Goal: Task Accomplishment & Management: Manage account settings

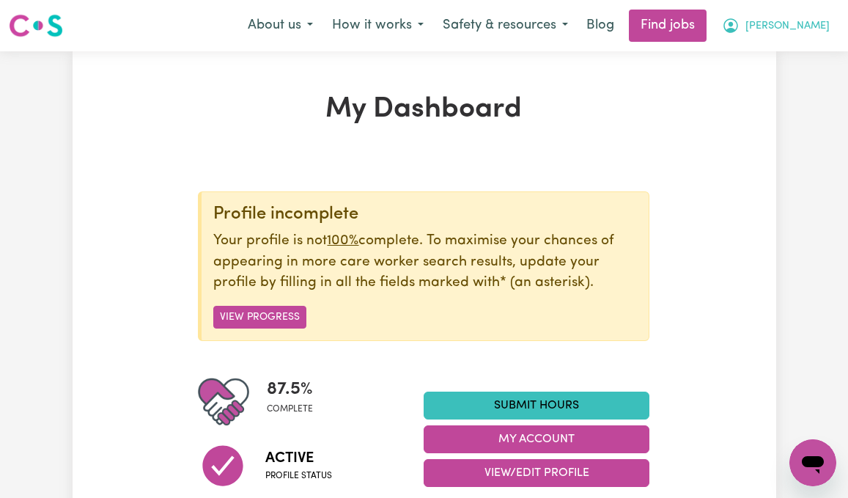
click at [812, 21] on span "Suzanne" at bounding box center [787, 26] width 84 height 16
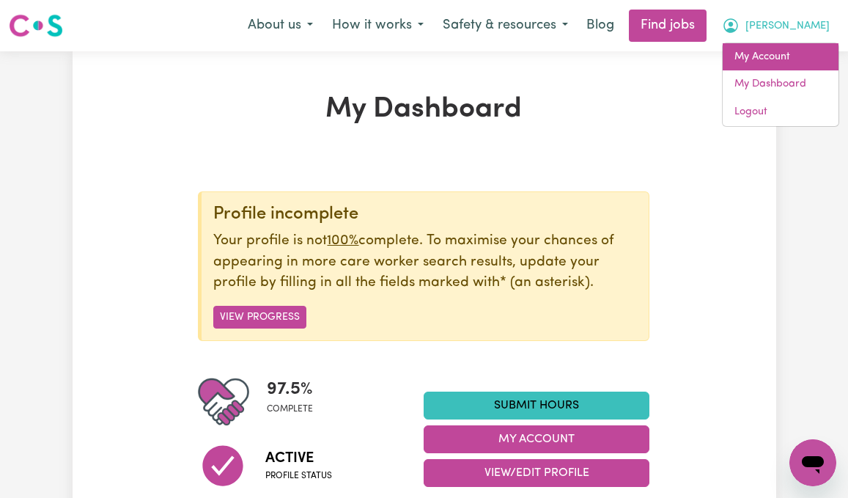
click at [802, 59] on link "My Account" at bounding box center [780, 57] width 116 height 28
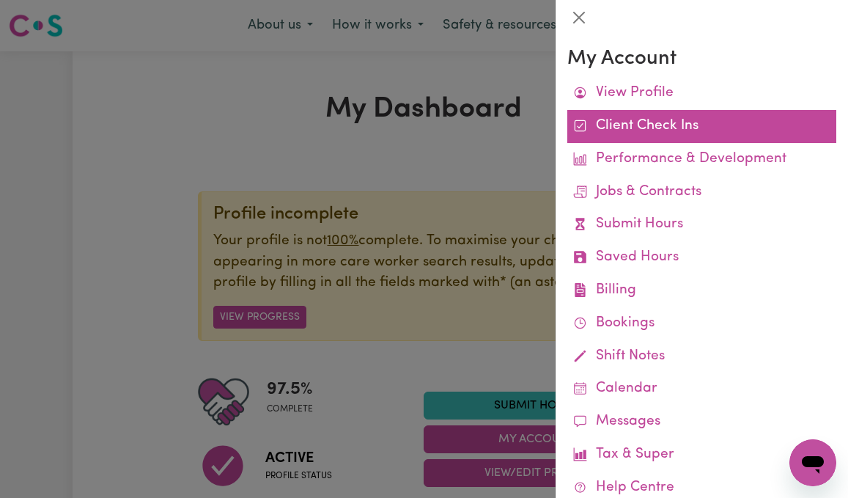
click at [710, 127] on link "Client Check Ins" at bounding box center [701, 126] width 269 height 33
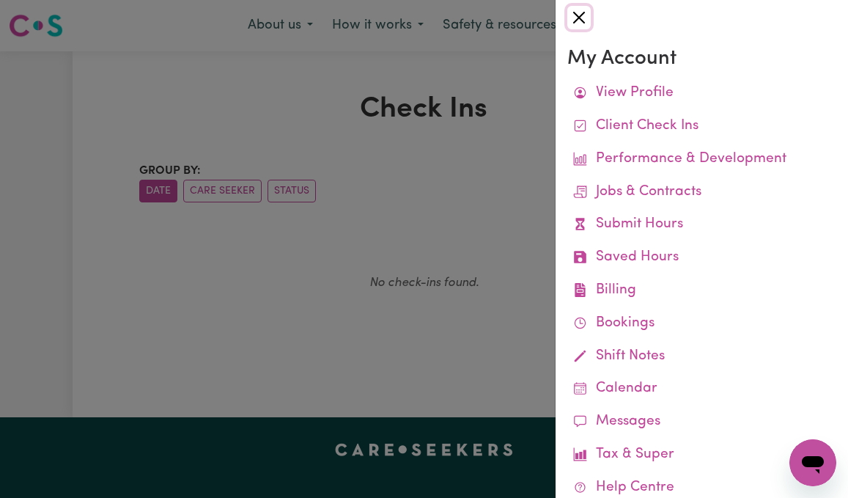
click at [583, 18] on button "Close" at bounding box center [578, 17] width 23 height 23
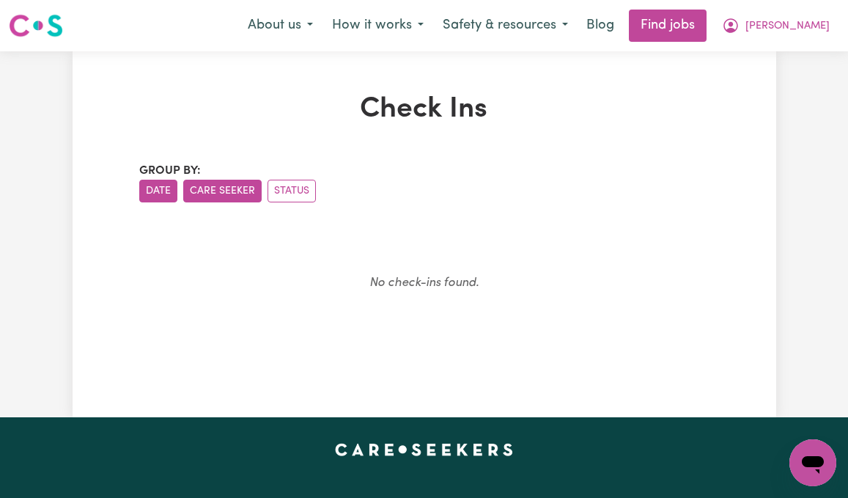
click at [238, 193] on button "Care Seeker" at bounding box center [222, 191] width 78 height 23
click at [163, 191] on button "Date" at bounding box center [158, 191] width 38 height 23
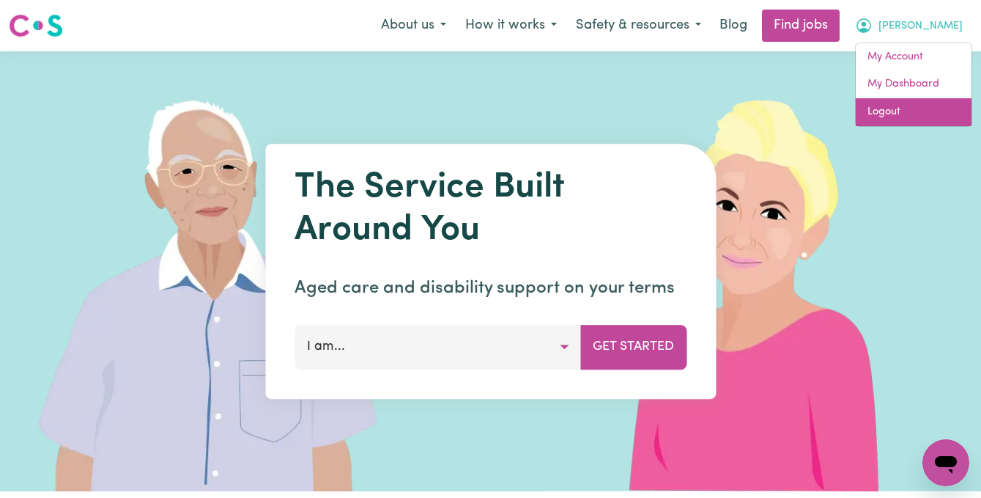
click at [922, 112] on link "Logout" at bounding box center [914, 112] width 116 height 28
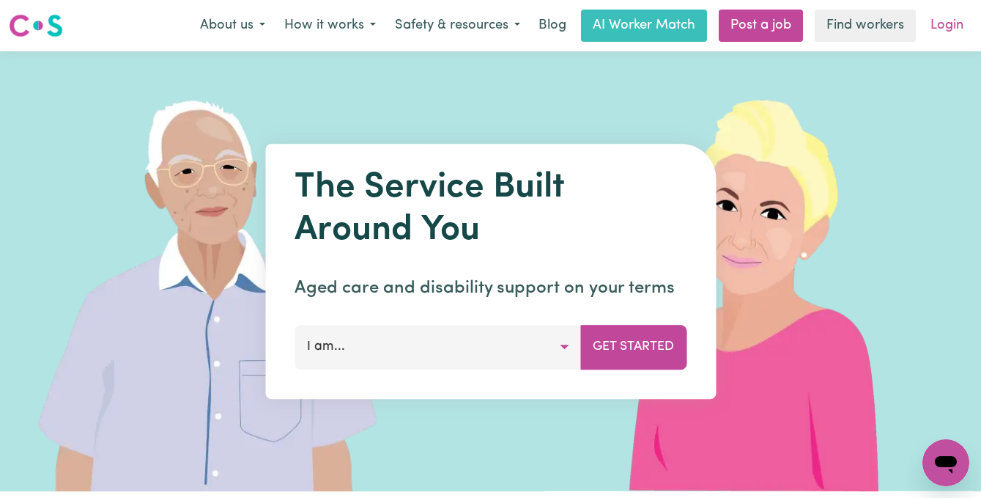
click at [950, 10] on link "Login" at bounding box center [947, 26] width 51 height 32
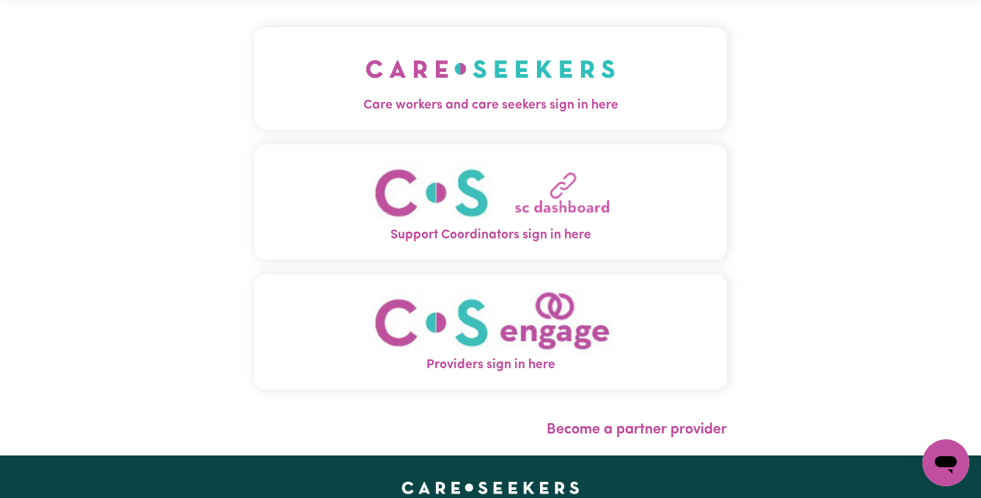
scroll to position [75, 0]
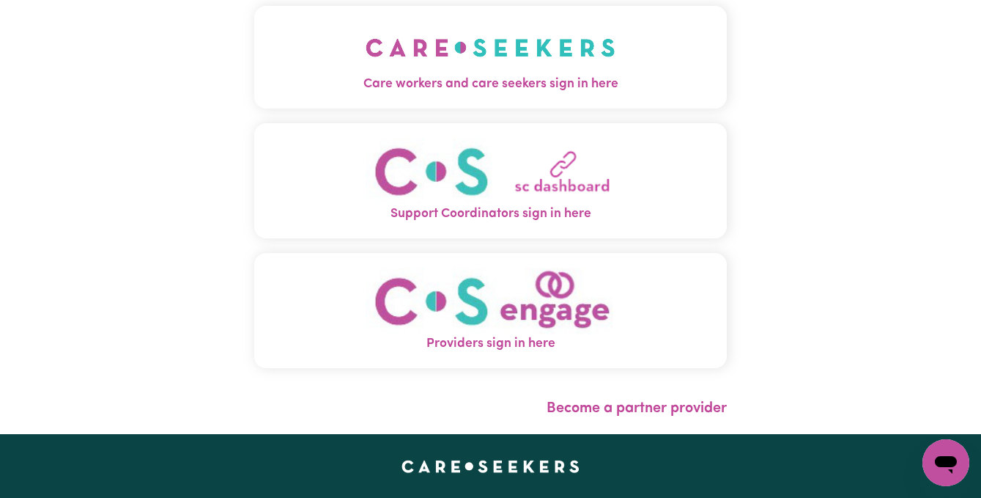
click at [408, 321] on img "Providers sign in here" at bounding box center [491, 300] width 250 height 67
